Goal: Transaction & Acquisition: Purchase product/service

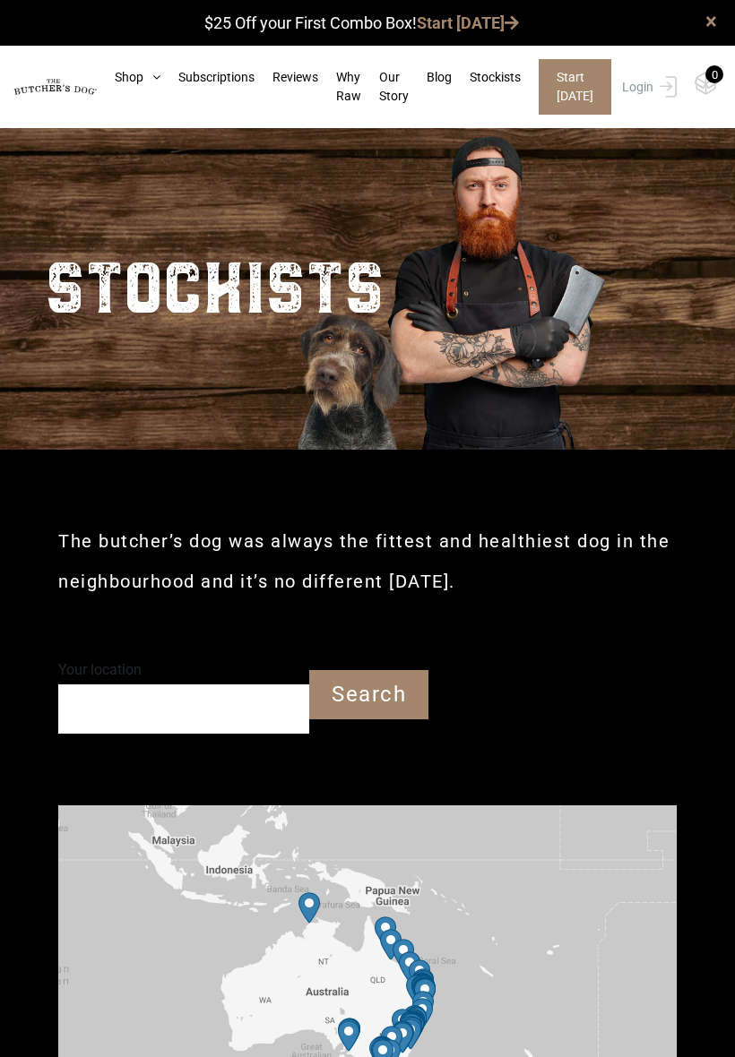
click at [305, 78] on link "Reviews" at bounding box center [287, 77] width 64 height 19
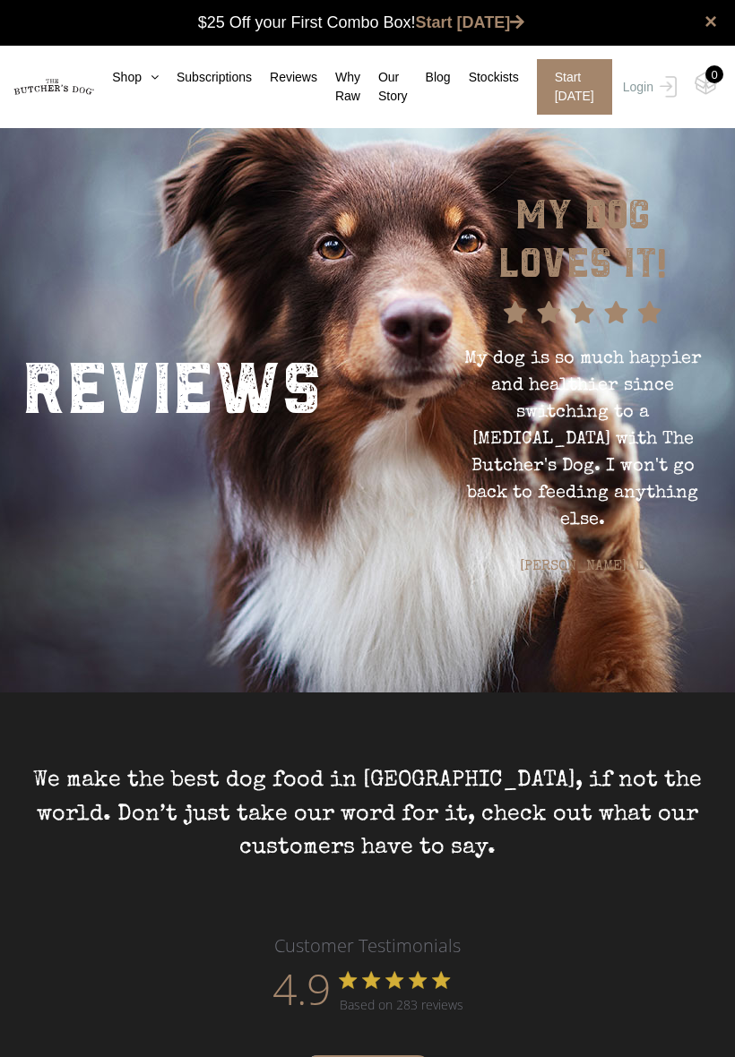
click at [408, 91] on link "Our Story" at bounding box center [383, 87] width 47 height 38
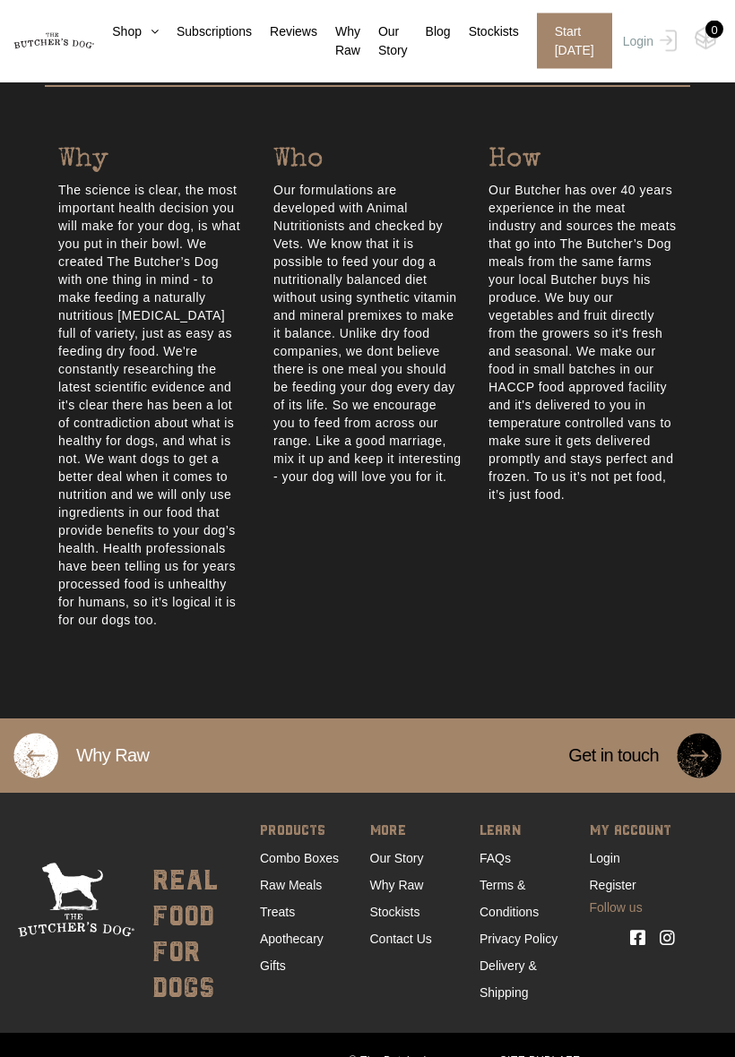
scroll to position [914, 0]
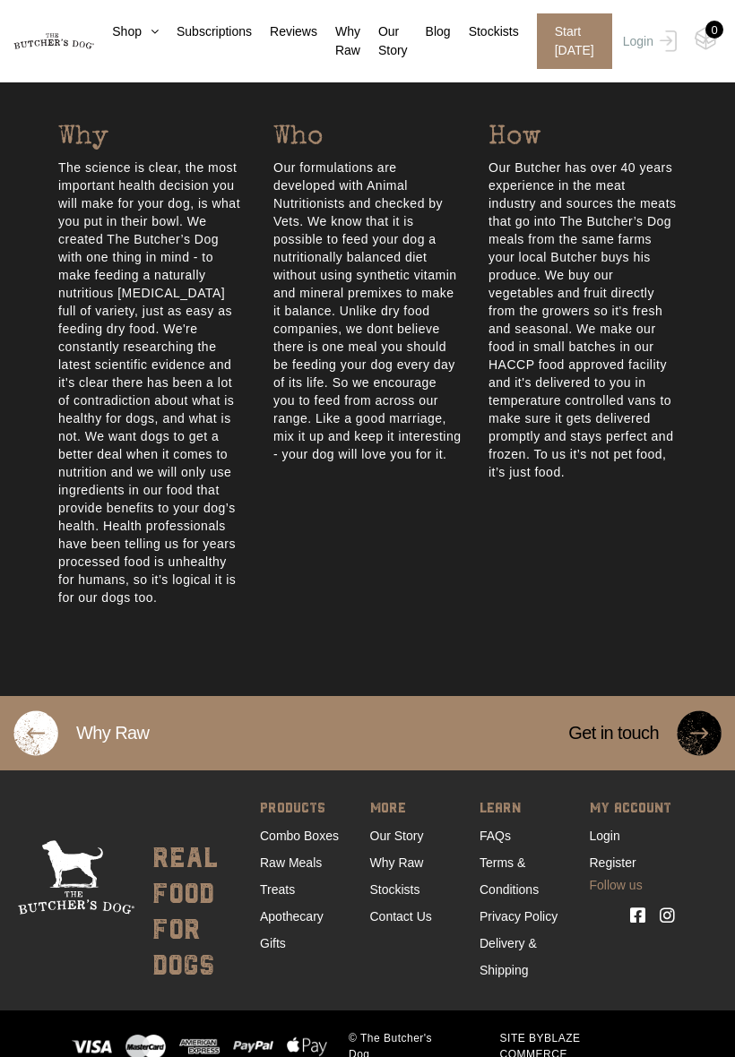
click at [315, 829] on link "Combo Boxes" at bounding box center [299, 836] width 79 height 14
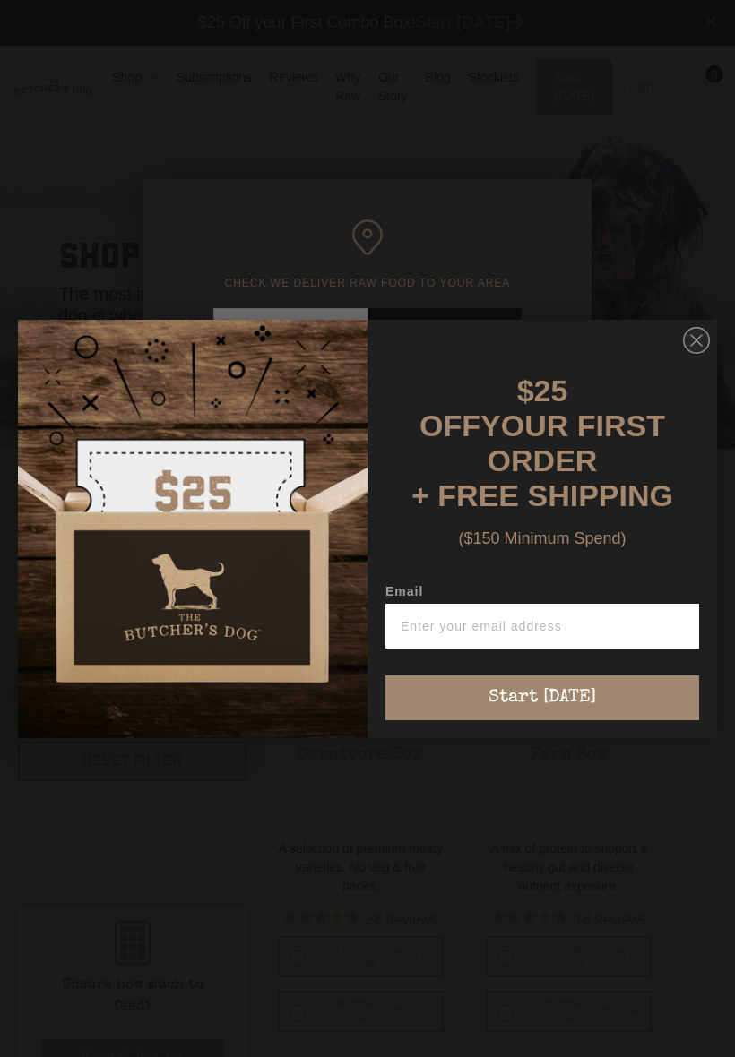
scroll to position [1, 0]
click at [708, 345] on circle "Close dialog" at bounding box center [697, 340] width 26 height 26
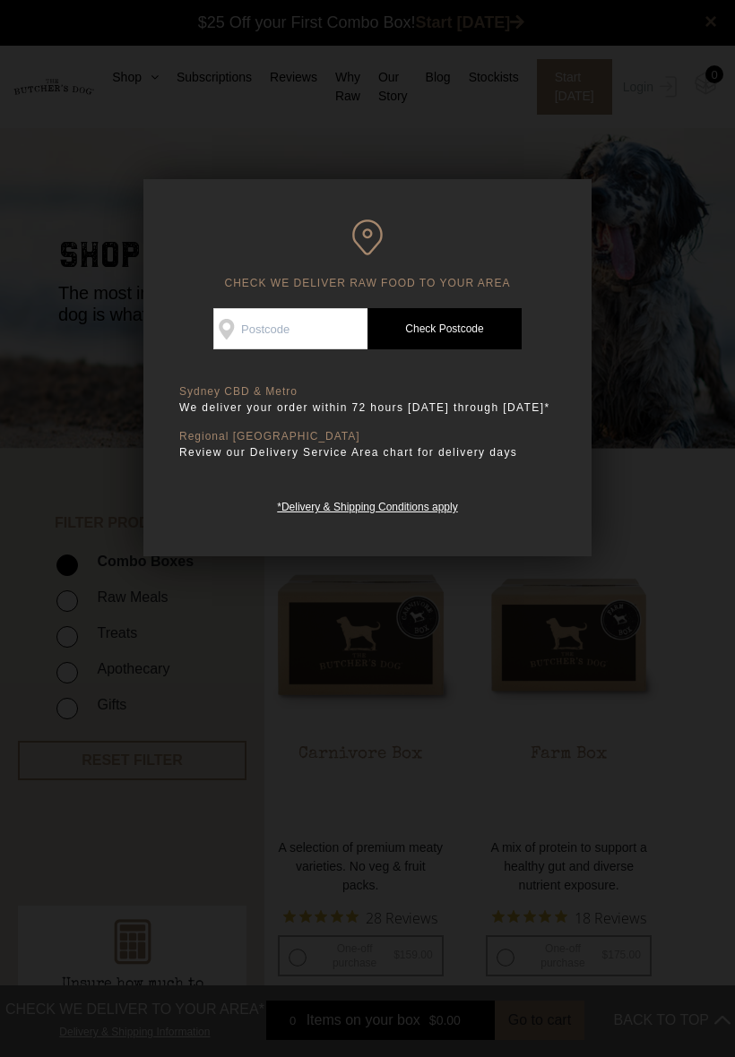
click at [275, 316] on input "Check Availability At" at bounding box center [290, 328] width 154 height 41
type input "5024"
click at [468, 332] on link "Check Postcode" at bounding box center [444, 328] width 154 height 41
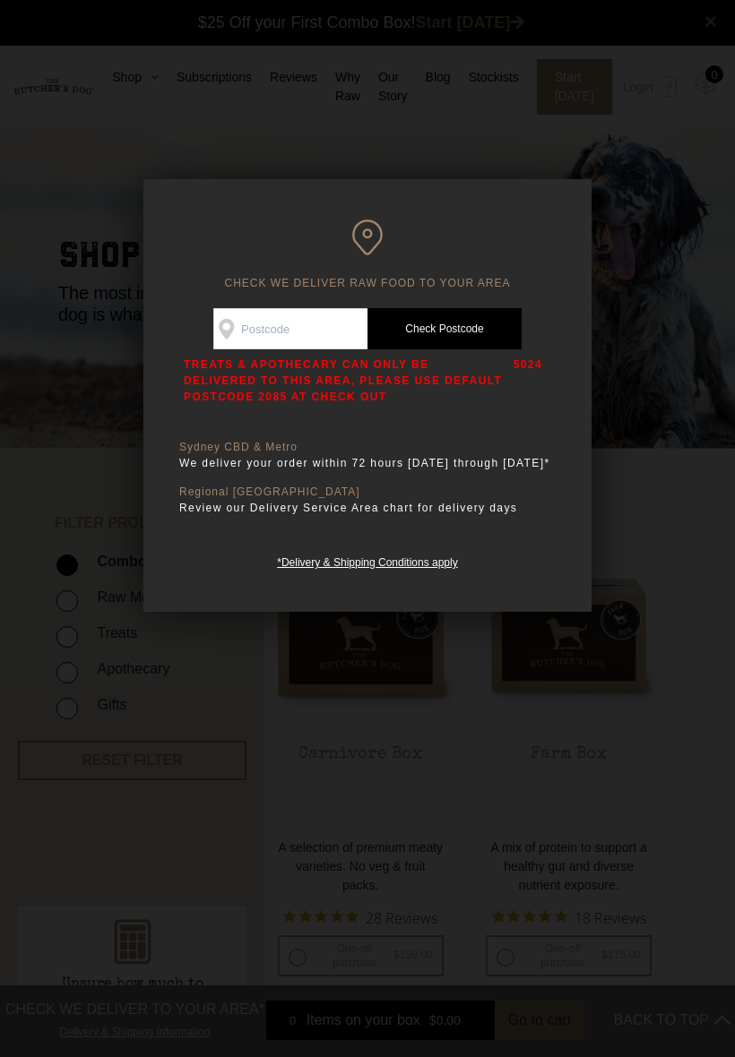
click at [348, 325] on input "Check Availability At" at bounding box center [290, 328] width 154 height 41
type input "5023"
click at [478, 314] on link "Check Postcode" at bounding box center [444, 328] width 154 height 41
click at [557, 207] on div "CHECK WE DELIVER RAW FOOD TO YOUR AREA Good news! We deliver to your area Check…" at bounding box center [367, 395] width 448 height 433
click at [723, 203] on div at bounding box center [367, 528] width 735 height 1057
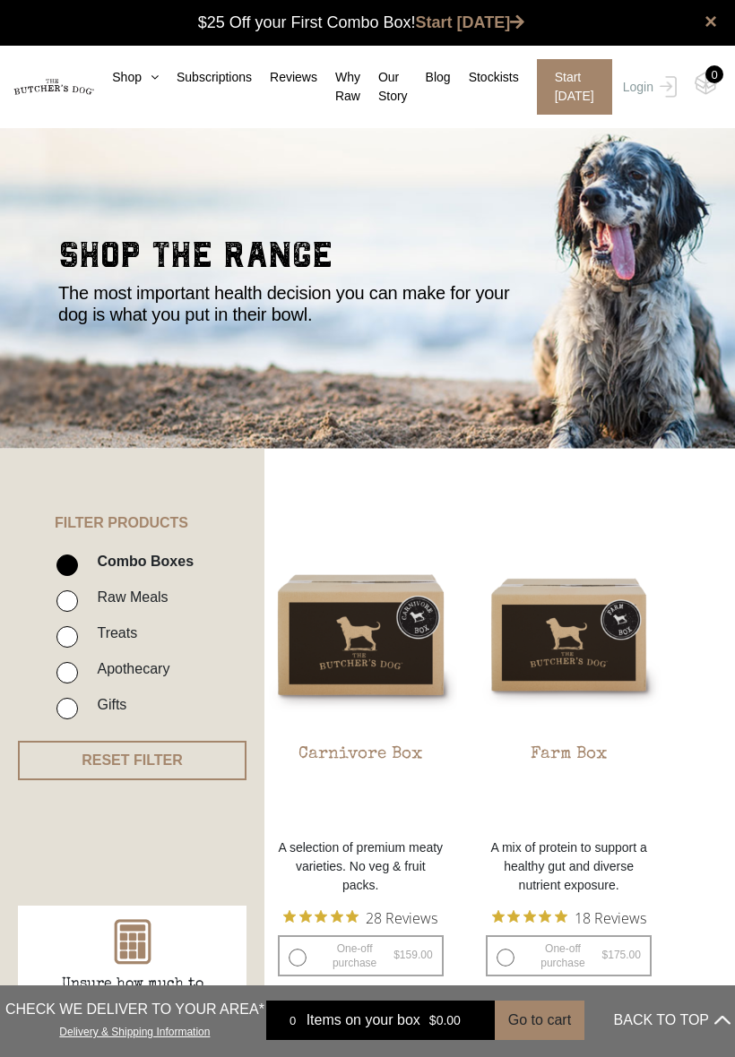
click at [664, 259] on h2 "shop the range" at bounding box center [367, 259] width 618 height 45
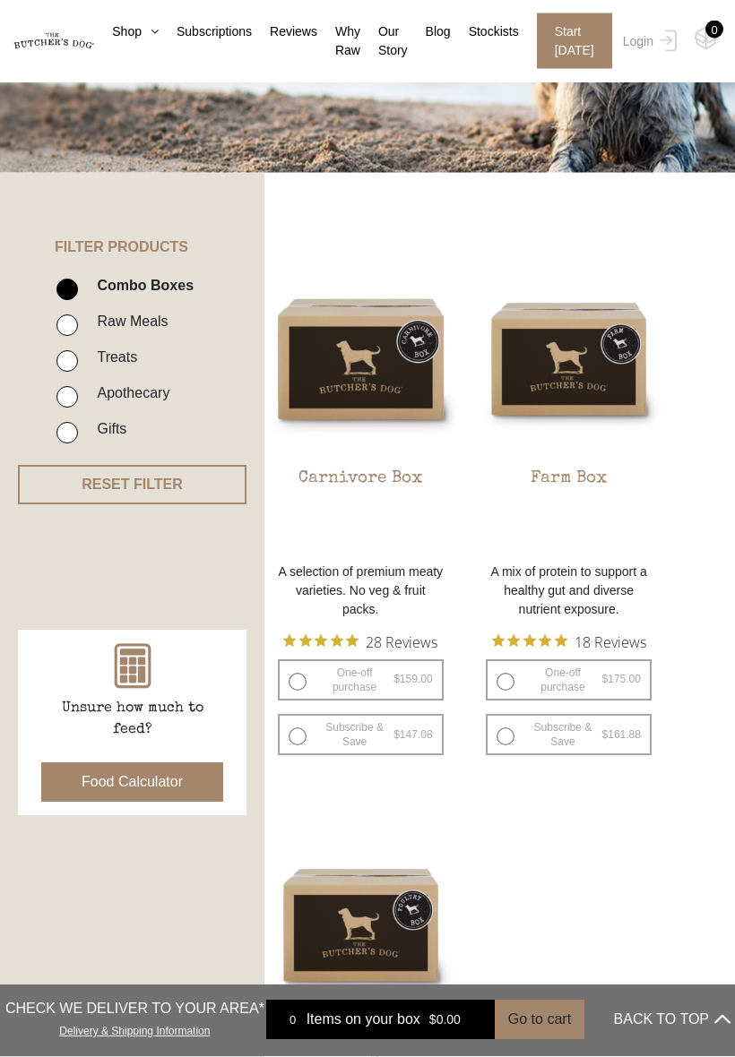
scroll to position [282, 0]
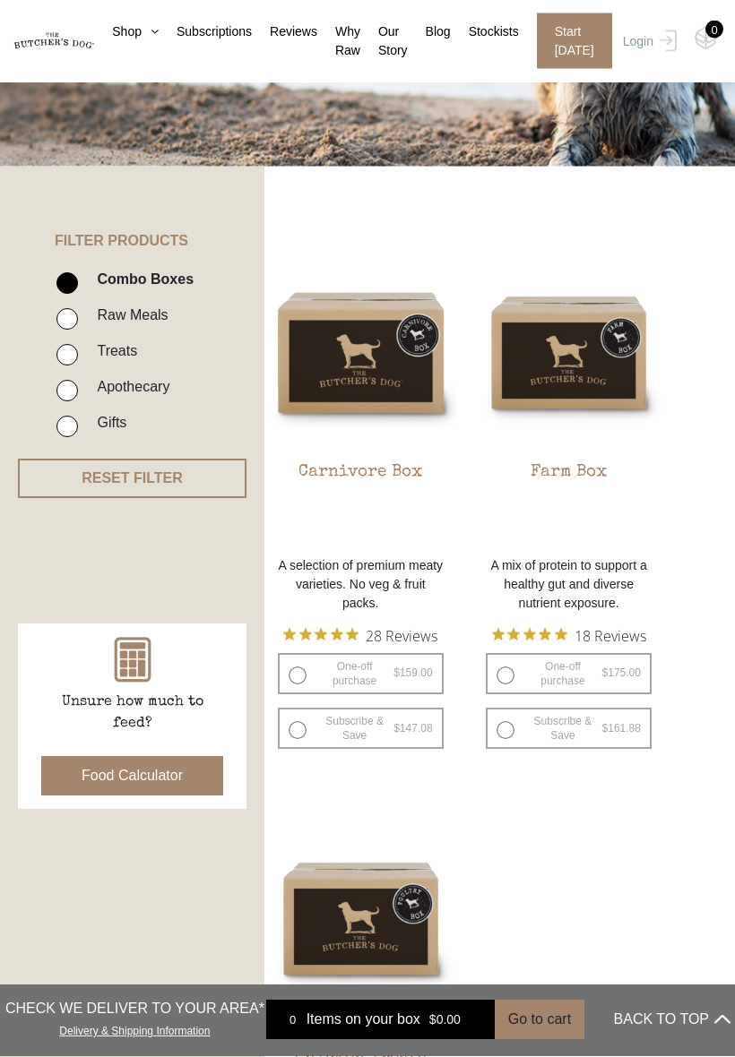
click at [73, 322] on input "Raw Meals" at bounding box center [67, 320] width 22 height 22
checkbox input "true"
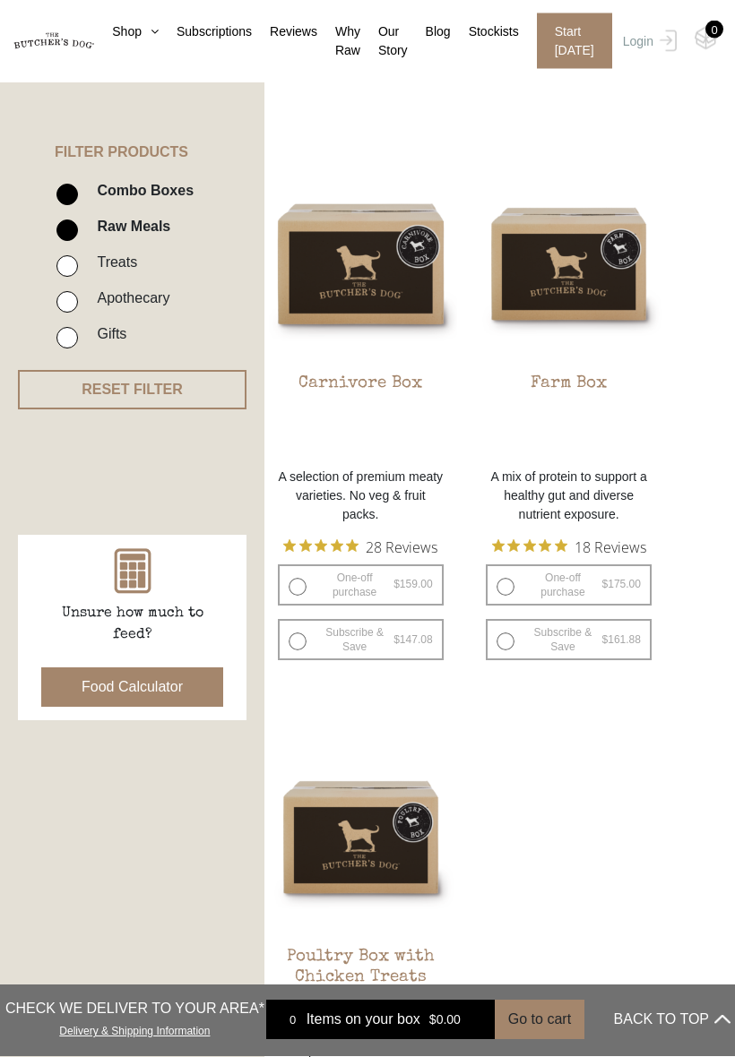
scroll to position [357, 0]
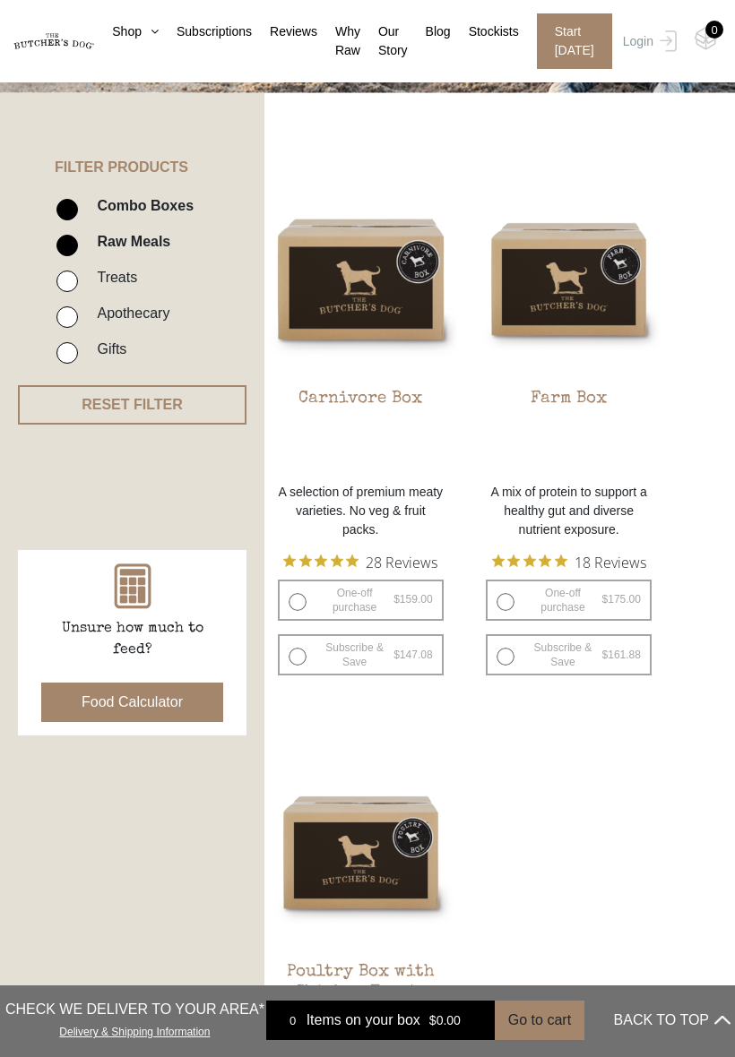
click at [89, 282] on label "Treats" at bounding box center [112, 277] width 49 height 24
click at [78, 282] on input "Treats" at bounding box center [67, 282] width 22 height 22
checkbox input "true"
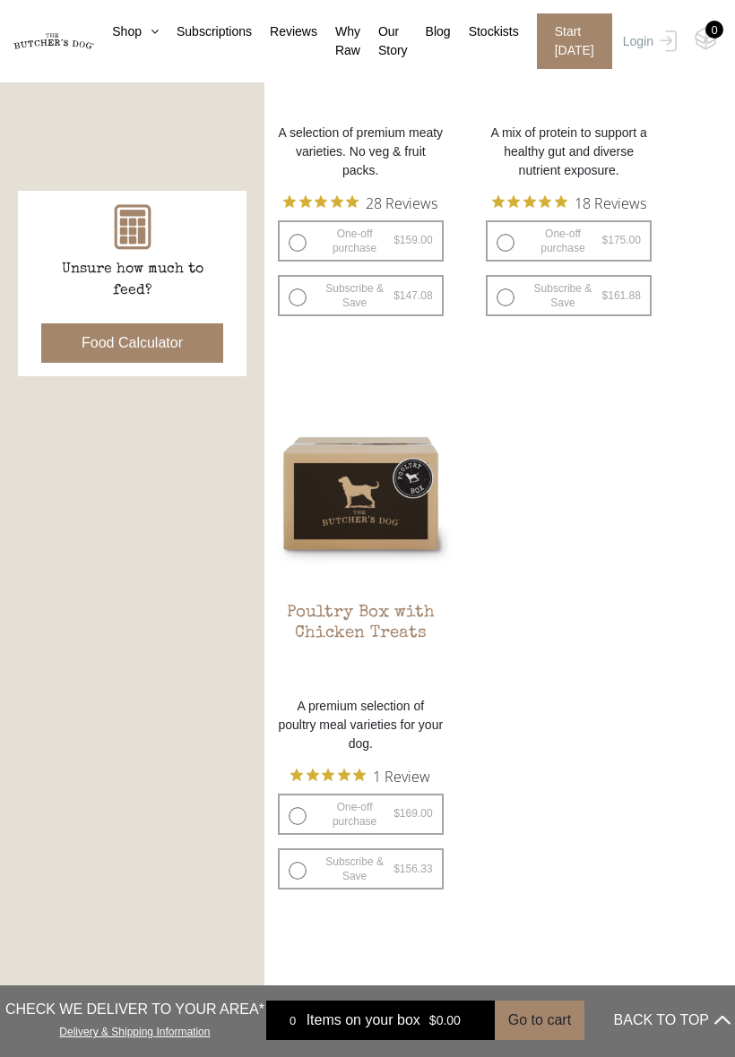
scroll to position [273, 0]
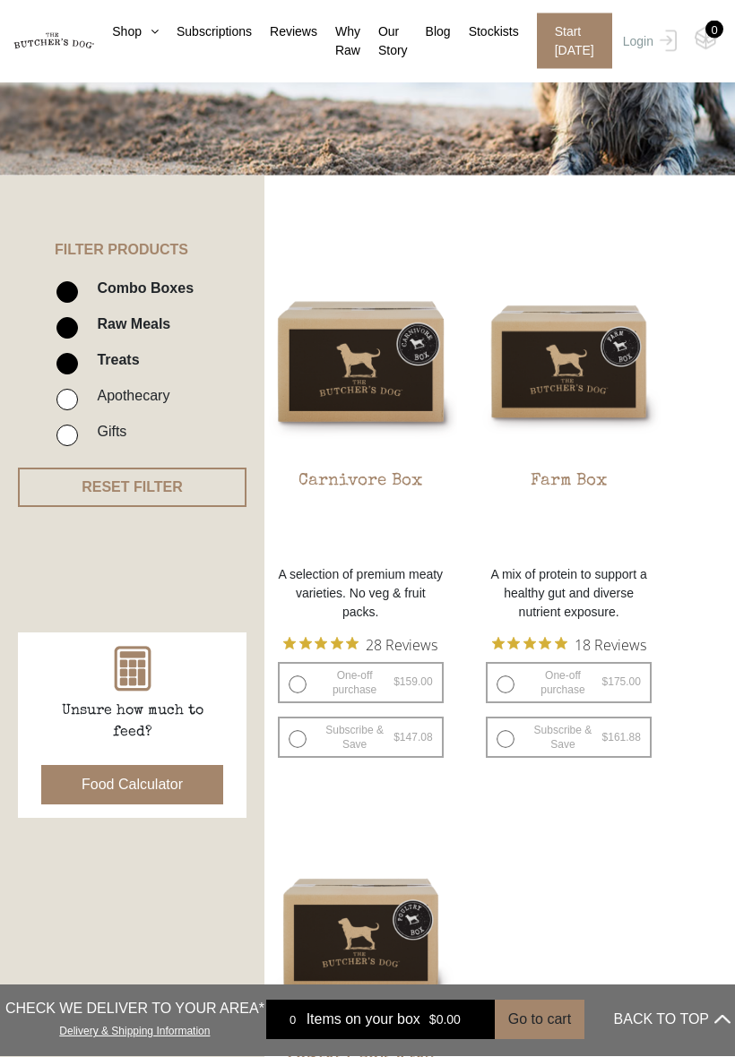
click at [75, 398] on input "Apothecary" at bounding box center [67, 401] width 22 height 22
checkbox input "true"
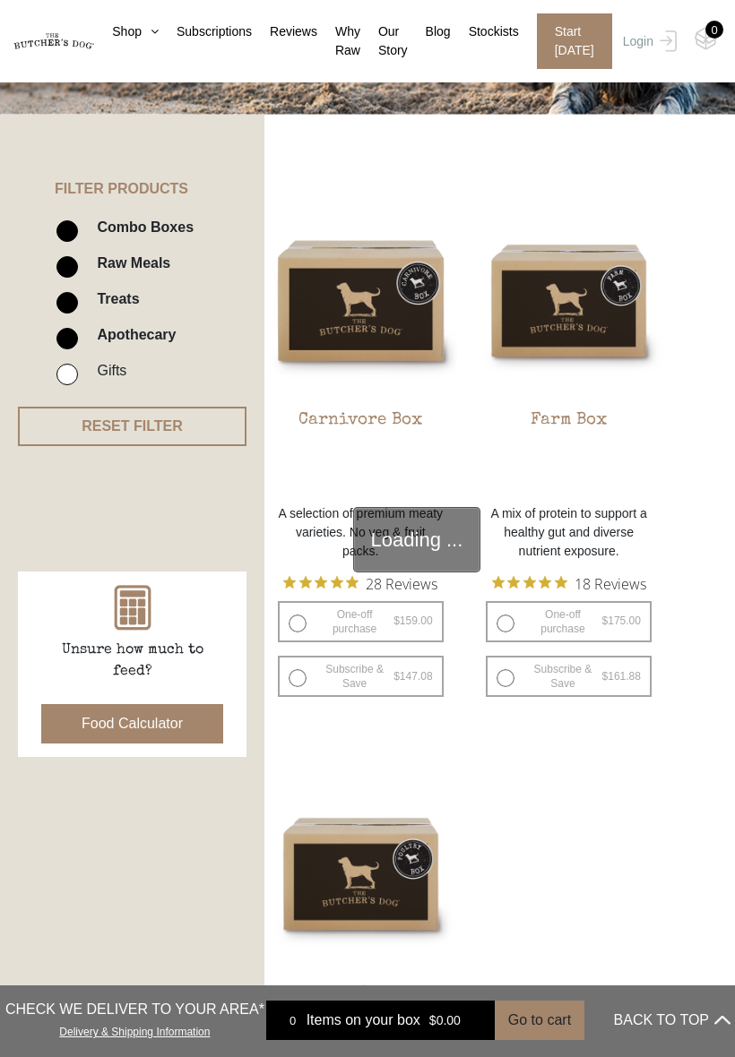
scroll to position [405, 0]
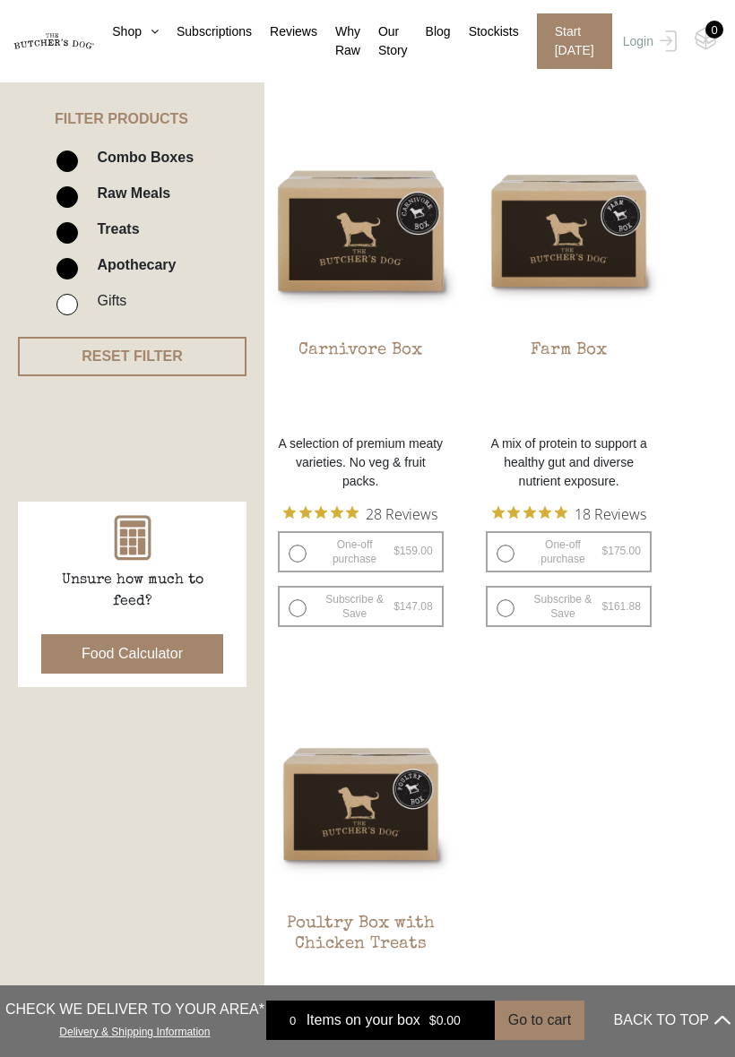
click at [74, 224] on input "Treats" at bounding box center [67, 233] width 22 height 22
checkbox input "false"
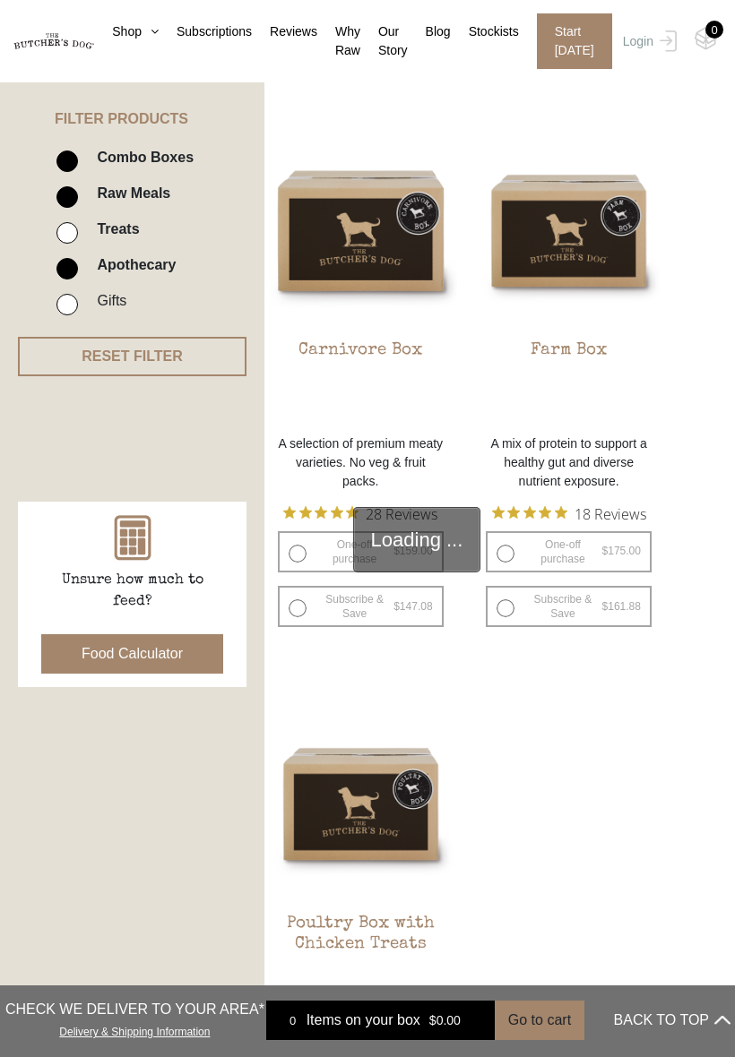
click at [91, 203] on label "Raw Meals" at bounding box center [129, 193] width 82 height 24
click at [78, 203] on input "Raw Meals" at bounding box center [67, 197] width 22 height 22
checkbox input "false"
click at [75, 159] on input "Combo Boxes" at bounding box center [67, 162] width 22 height 22
checkbox input "false"
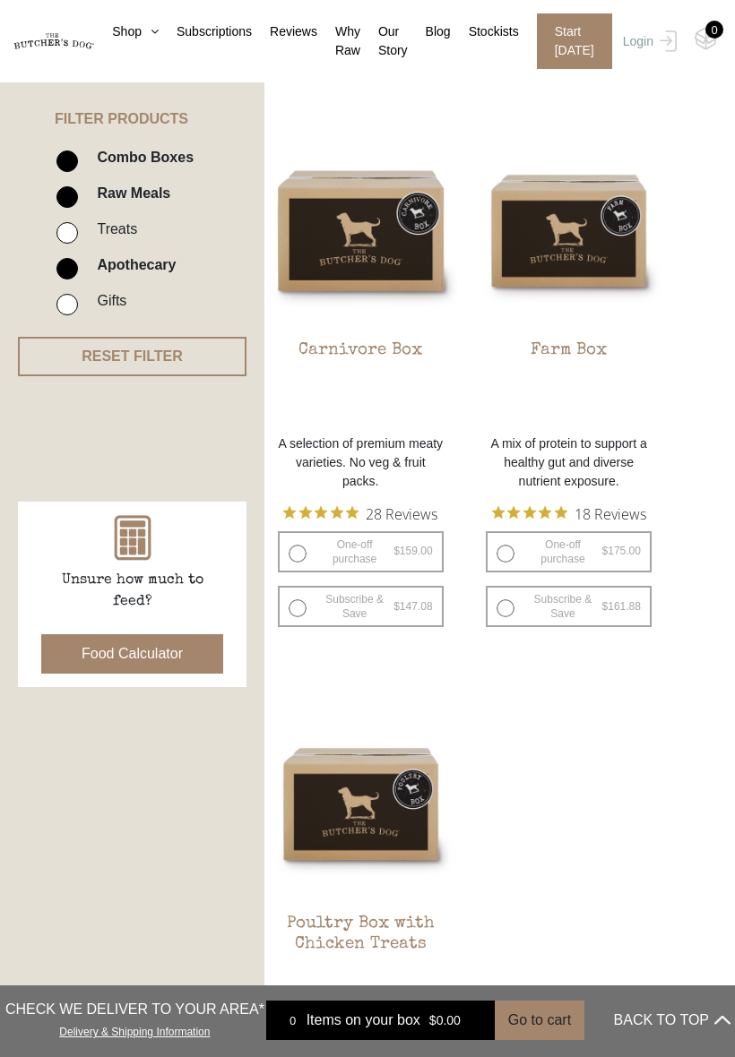
click at [65, 192] on input "Raw Meals" at bounding box center [67, 197] width 22 height 22
checkbox input "false"
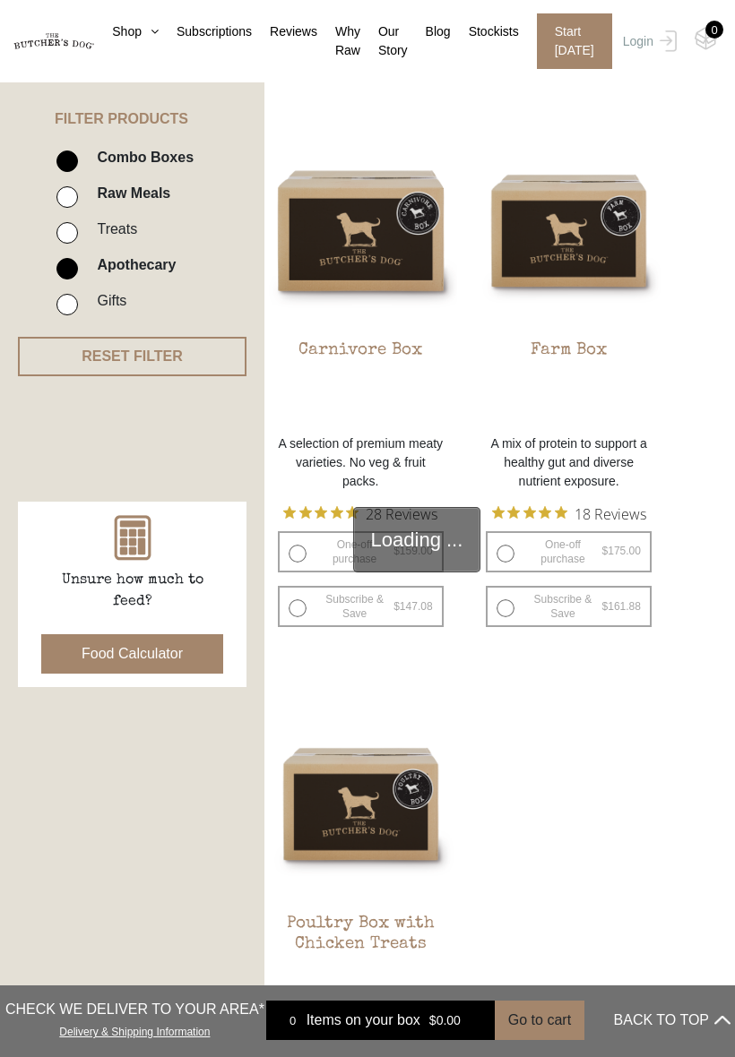
click at [74, 152] on input "Combo Boxes" at bounding box center [67, 162] width 22 height 22
checkbox input "false"
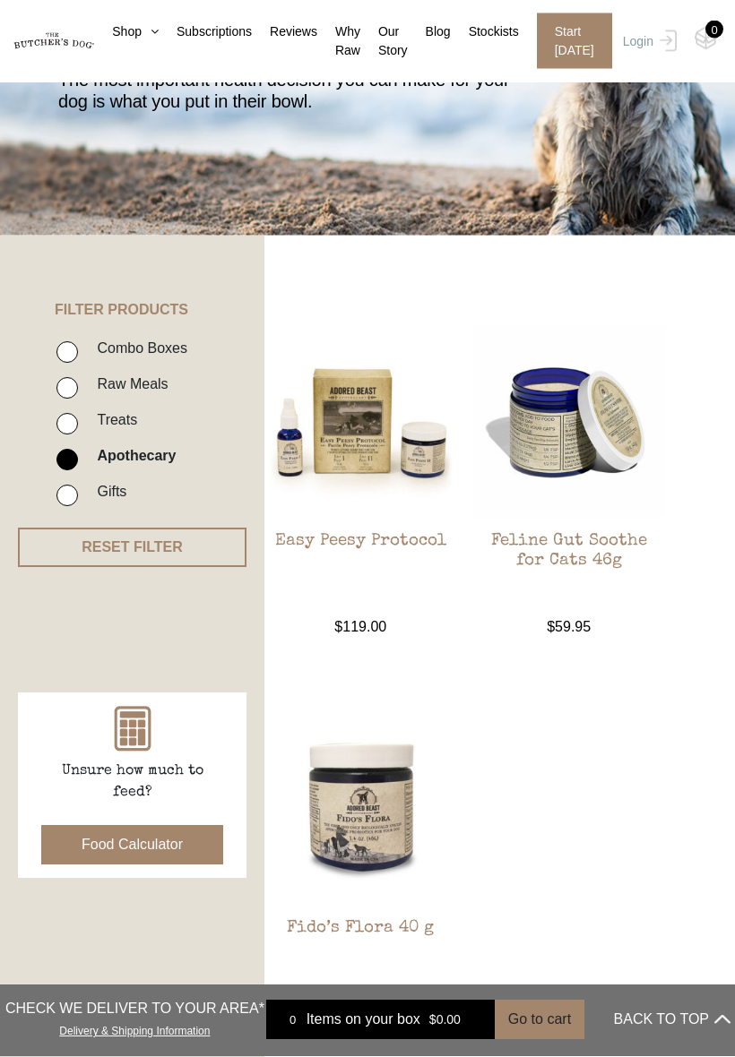
scroll to position [179, 0]
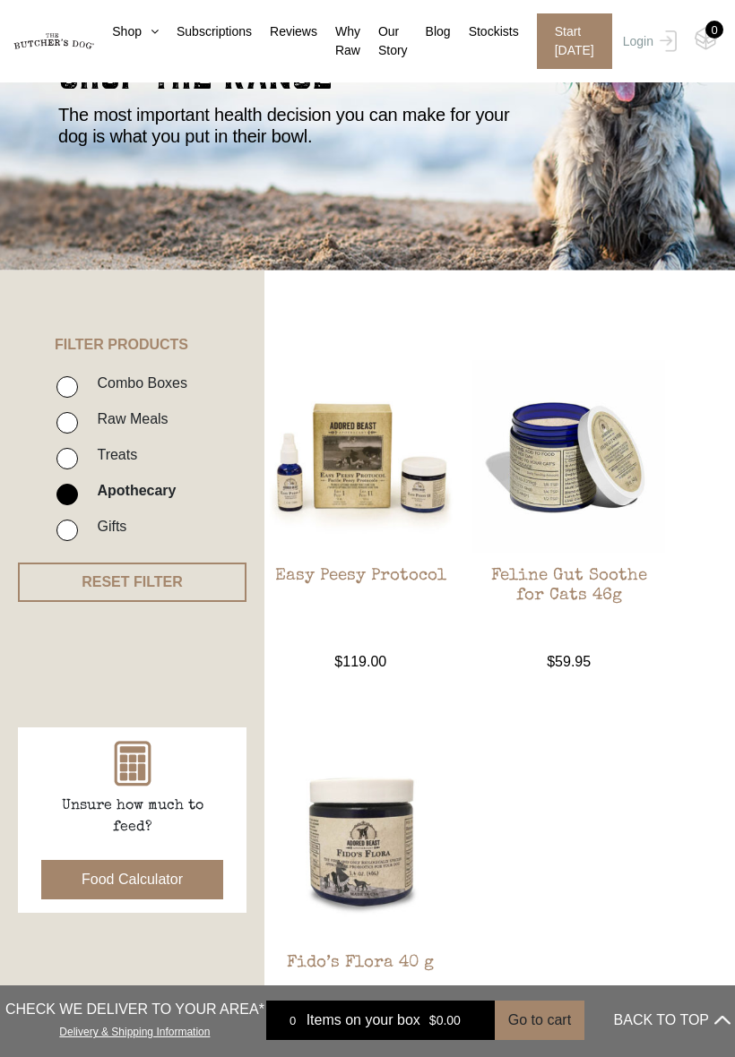
click at [65, 540] on input "Gifts" at bounding box center [67, 531] width 22 height 22
checkbox input "true"
